Goal: Find specific page/section: Find specific page/section

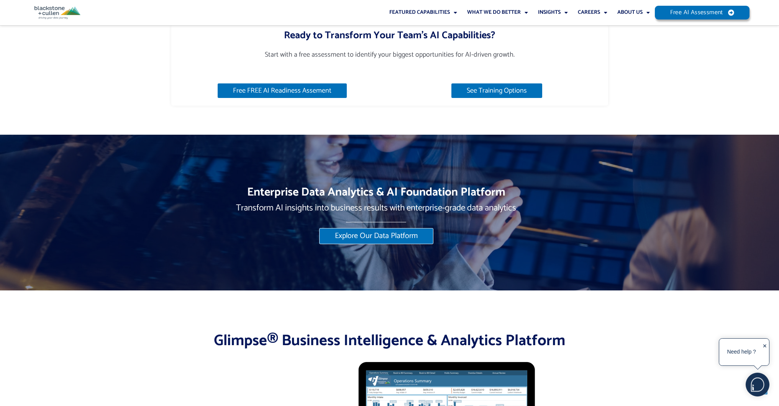
scroll to position [2057, 0]
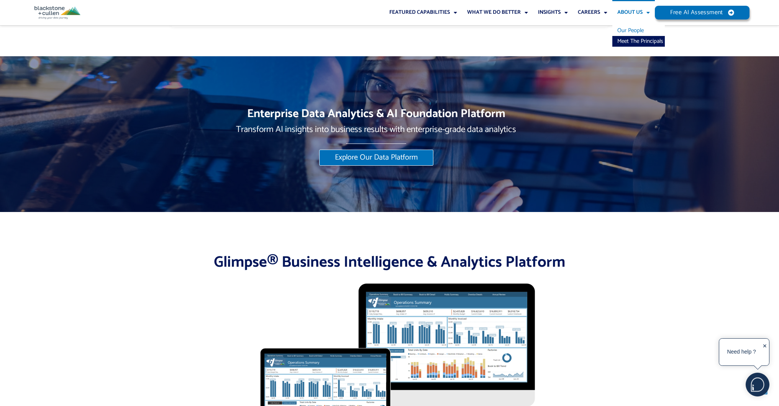
click at [631, 29] on link "Our People" at bounding box center [638, 30] width 52 height 11
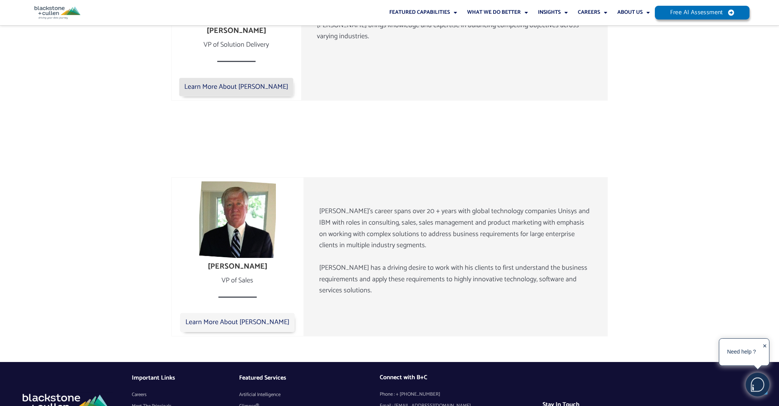
scroll to position [1217, 0]
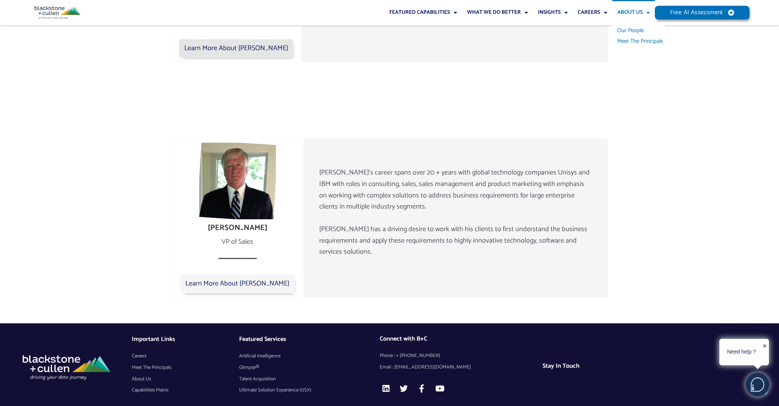
click at [634, 40] on link "Meet The Principals" at bounding box center [638, 41] width 52 height 11
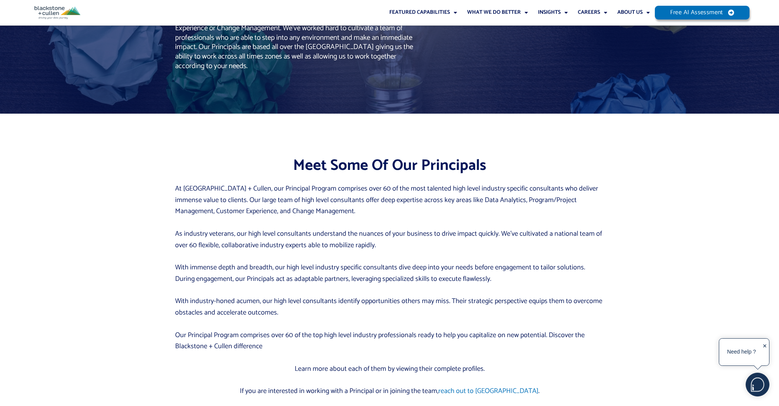
scroll to position [70, 0]
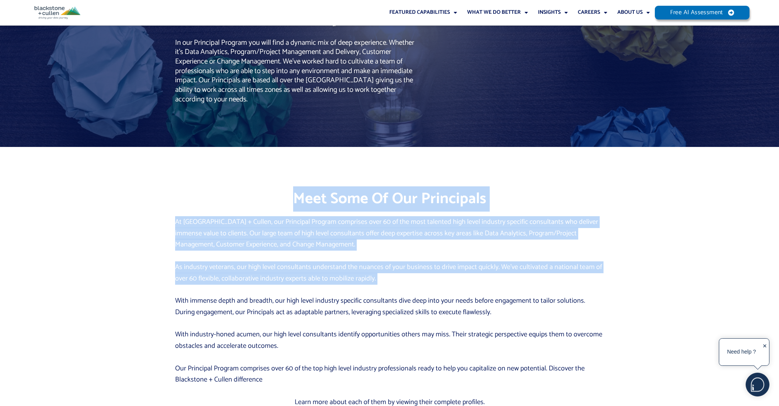
drag, startPoint x: 310, startPoint y: 179, endPoint x: 340, endPoint y: 285, distance: 109.6
click at [340, 285] on div "Meet Some Of Our Principals At Blackstone + Cullen, our Principal Program compr…" at bounding box center [389, 296] width 437 height 299
click at [354, 288] on div "At Blackstone + Cullen, our Principal Program comprises over 60 of the most tal…" at bounding box center [389, 324] width 429 height 214
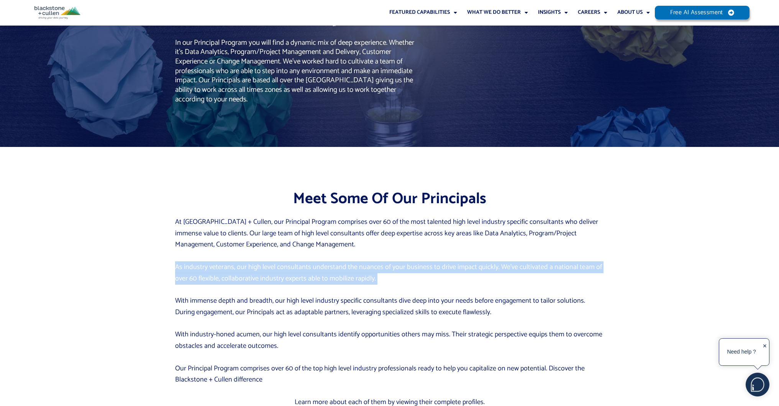
drag, startPoint x: 354, startPoint y: 288, endPoint x: 354, endPoint y: 258, distance: 30.3
click at [354, 258] on div "At Blackstone + Cullen, our Principal Program comprises over 60 of the most tal…" at bounding box center [389, 324] width 429 height 214
